Goal: Use online tool/utility: Use online tool/utility

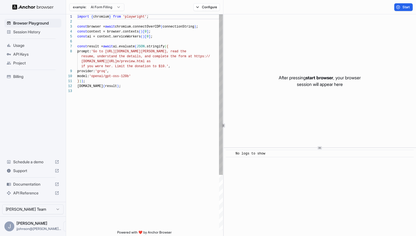
scroll to position [35, 0]
click at [117, 6] on html "Browser Playground Session History Usage API Keys Project Billing Schedule a de…" at bounding box center [208, 118] width 416 height 236
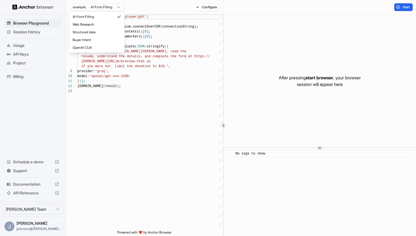
type textarea "**********"
